Goal: Task Accomplishment & Management: Manage account settings

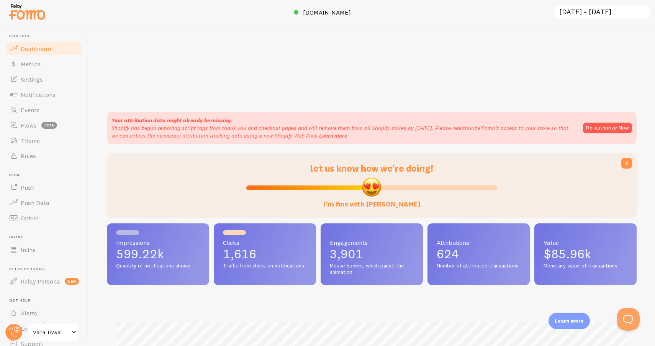
scroll to position [201, 530]
click at [34, 110] on span "Events" at bounding box center [30, 110] width 19 height 8
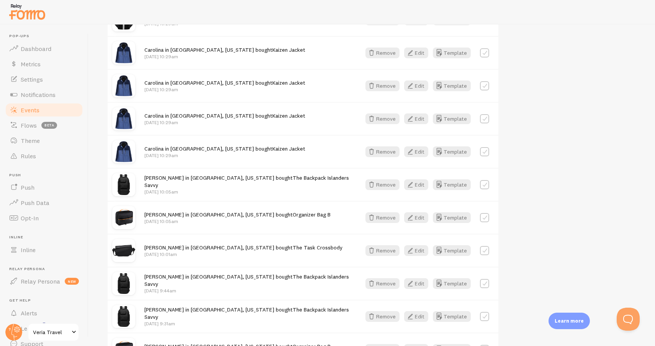
scroll to position [474, 0]
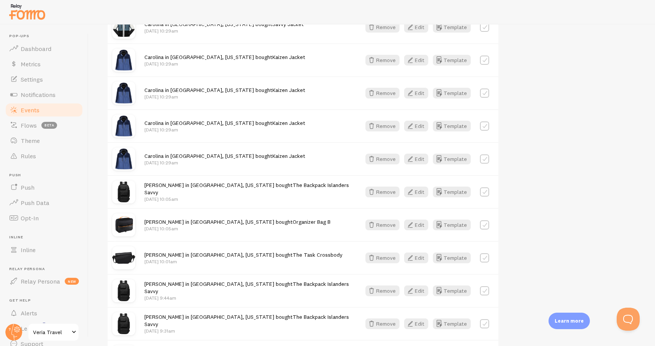
click at [483, 157] on label at bounding box center [484, 158] width 9 height 9
checkbox input "true"
click at [482, 125] on label at bounding box center [484, 125] width 9 height 9
checkbox input "true"
click at [486, 89] on label at bounding box center [484, 93] width 9 height 9
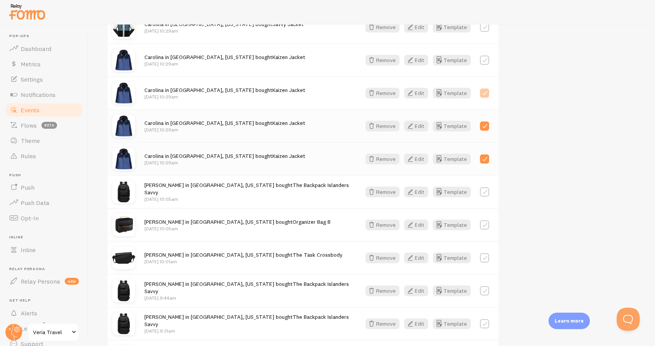
checkbox input "true"
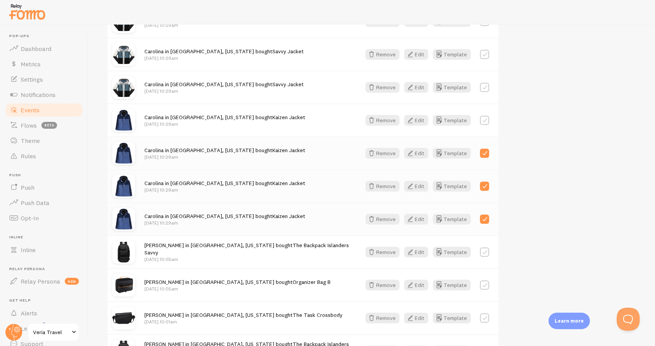
scroll to position [408, 0]
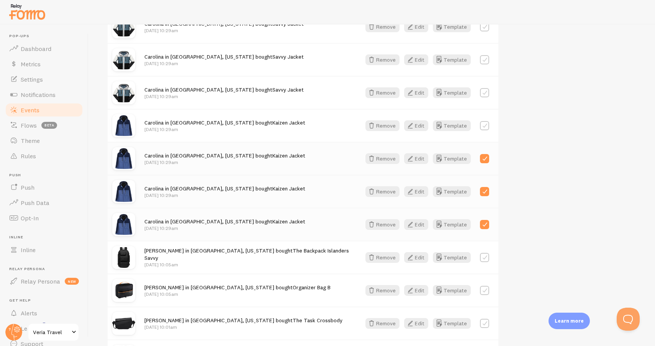
click at [483, 121] on label at bounding box center [484, 125] width 9 height 9
checkbox input "true"
click at [482, 92] on label at bounding box center [484, 92] width 9 height 9
checkbox input "true"
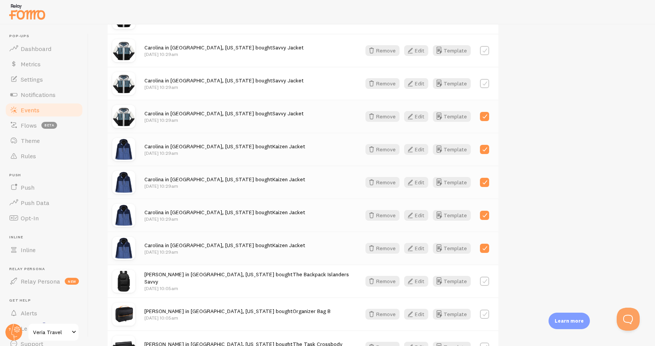
click at [484, 85] on label at bounding box center [484, 83] width 9 height 9
checkbox input "true"
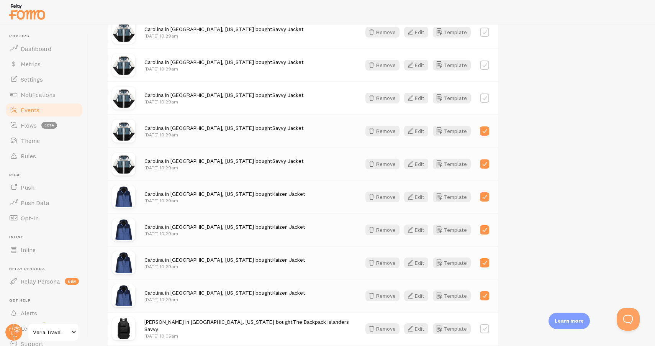
scroll to position [337, 0]
click at [483, 99] on label at bounding box center [484, 98] width 9 height 9
checkbox input "true"
click at [484, 66] on label at bounding box center [484, 65] width 9 height 9
checkbox input "true"
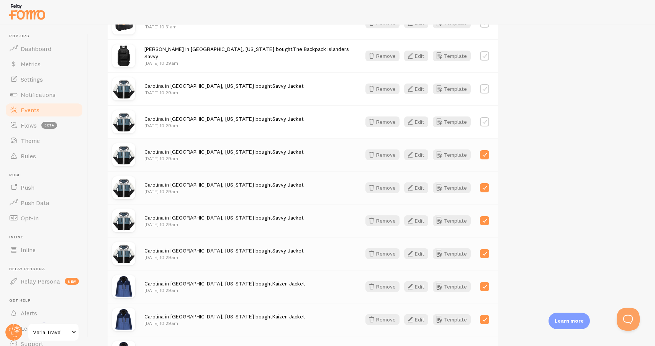
scroll to position [245, 0]
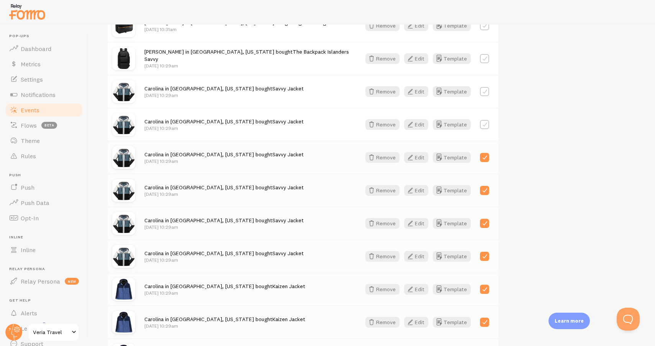
click at [484, 123] on label at bounding box center [484, 124] width 9 height 9
checkbox input "true"
click at [486, 92] on label at bounding box center [484, 91] width 9 height 9
checkbox input "true"
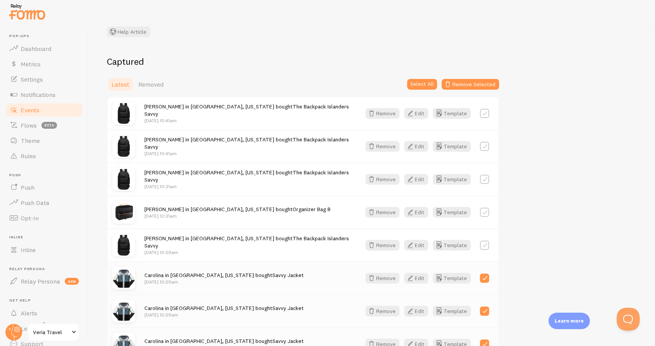
scroll to position [43, 0]
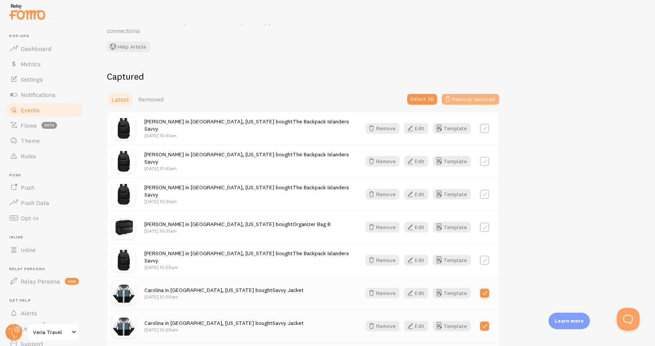
click at [477, 99] on button "Remove Selected" at bounding box center [470, 99] width 57 height 11
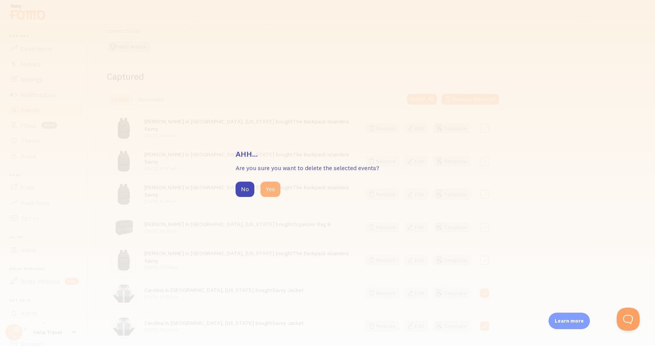
click at [276, 189] on button "Yes" at bounding box center [271, 189] width 20 height 15
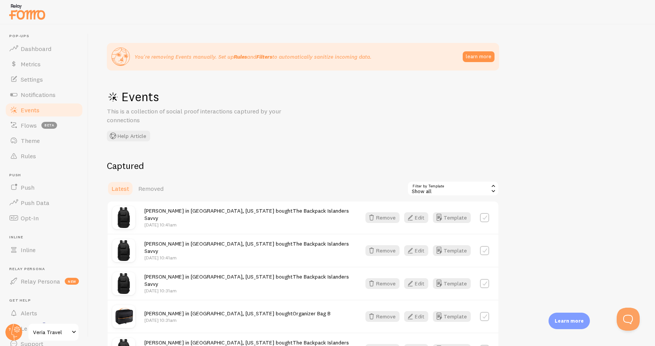
scroll to position [0, 0]
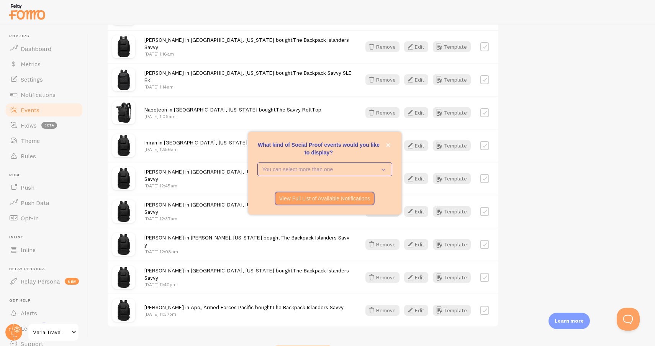
scroll to position [856, 0]
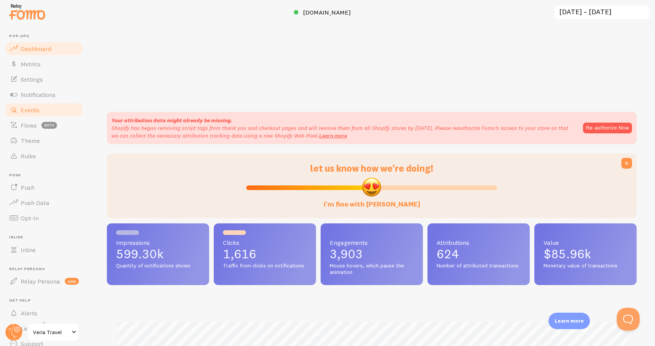
click at [36, 108] on span "Events" at bounding box center [30, 110] width 19 height 8
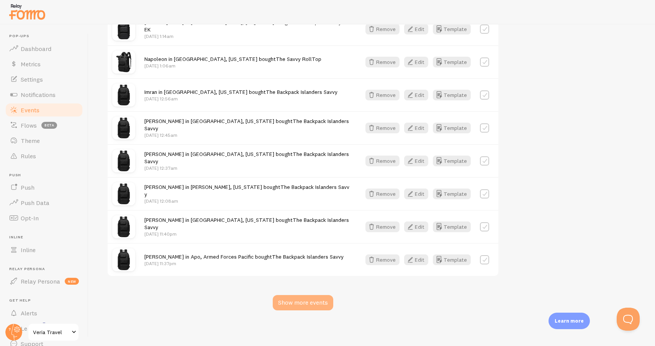
click at [299, 300] on div "Show more events" at bounding box center [303, 302] width 61 height 15
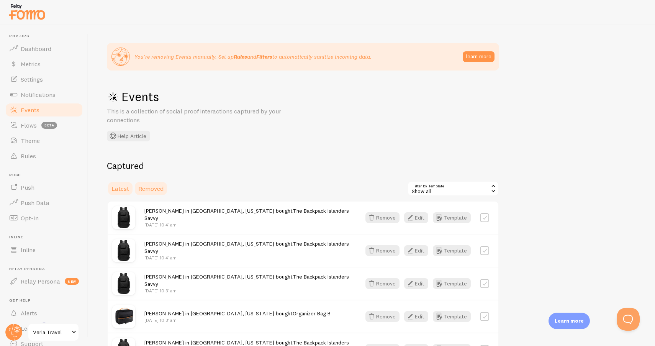
click at [164, 191] on link "Removed" at bounding box center [151, 188] width 34 height 15
